Goal: Task Accomplishment & Management: Use online tool/utility

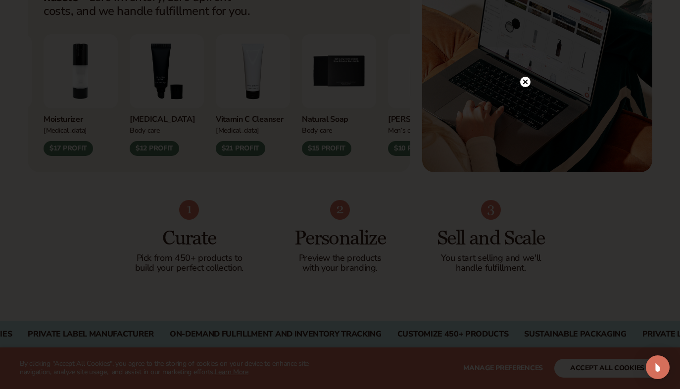
scroll to position [666, 0]
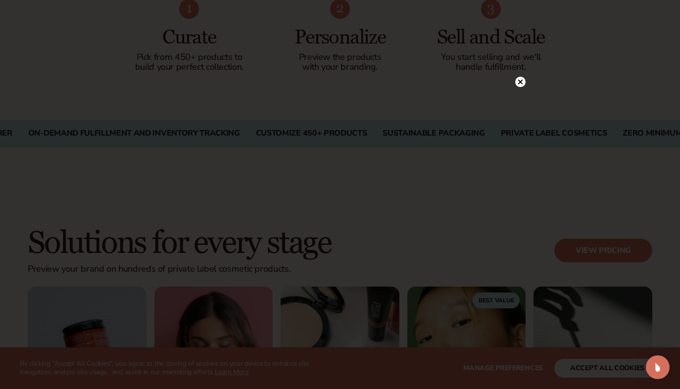
click at [518, 85] on circle at bounding box center [520, 82] width 10 height 10
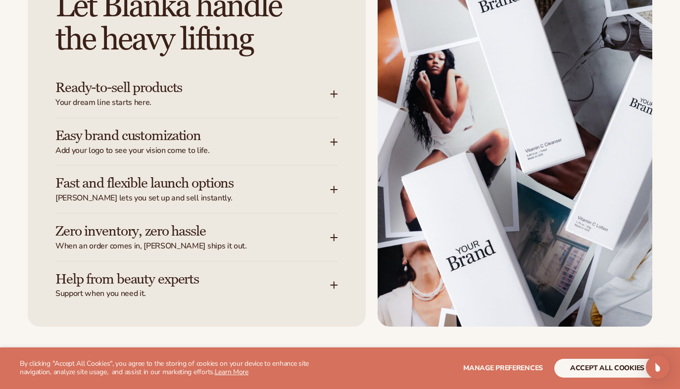
scroll to position [1248, 0]
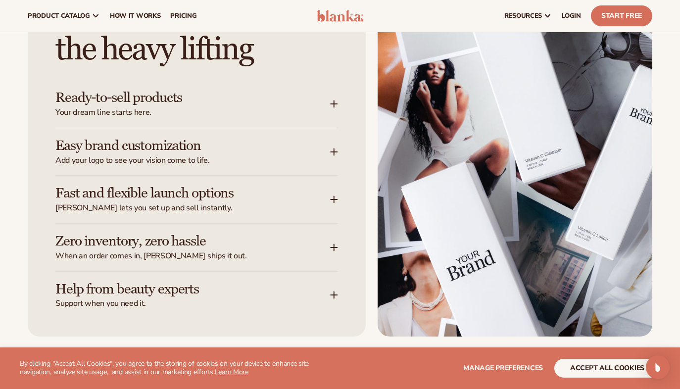
click at [132, 113] on span "Your dream line starts here." at bounding box center [192, 112] width 275 height 10
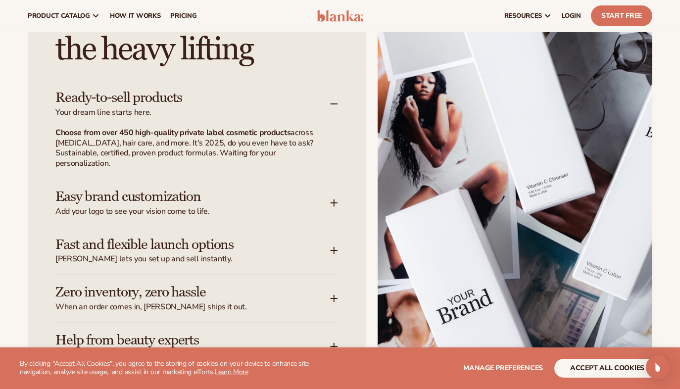
click at [131, 112] on span "Your dream line starts here." at bounding box center [192, 112] width 275 height 10
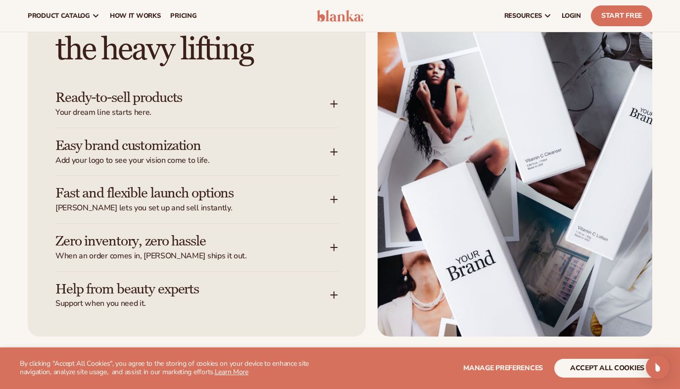
click at [115, 151] on h3 "Easy brand customization" at bounding box center [177, 145] width 245 height 15
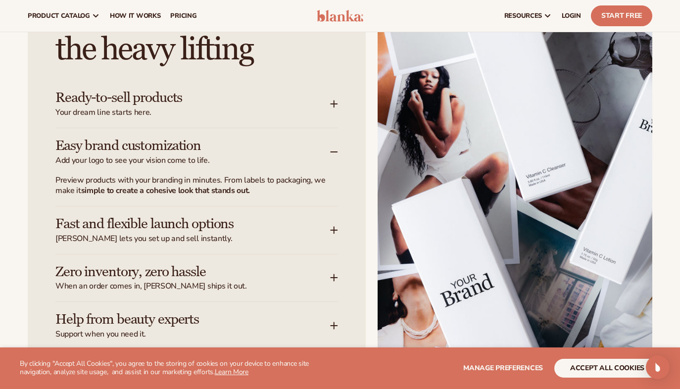
click at [115, 151] on h3 "Easy brand customization" at bounding box center [177, 145] width 245 height 15
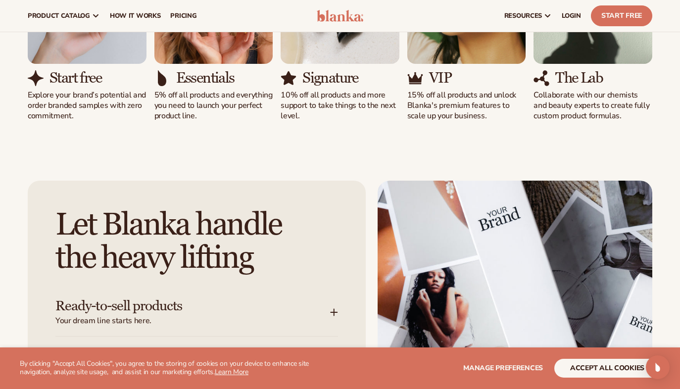
scroll to position [939, 0]
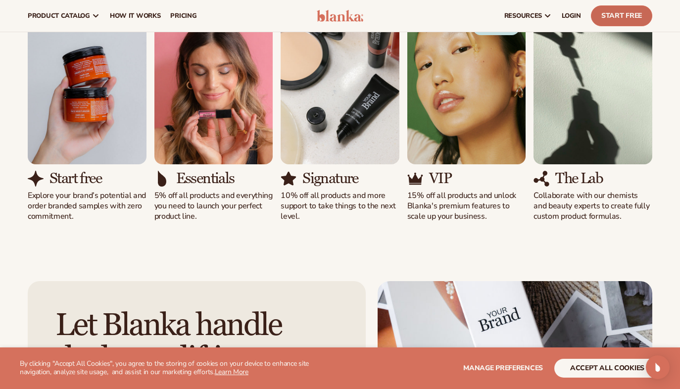
click at [644, 10] on link "Start Free" at bounding box center [621, 15] width 61 height 21
